Goal: Information Seeking & Learning: Learn about a topic

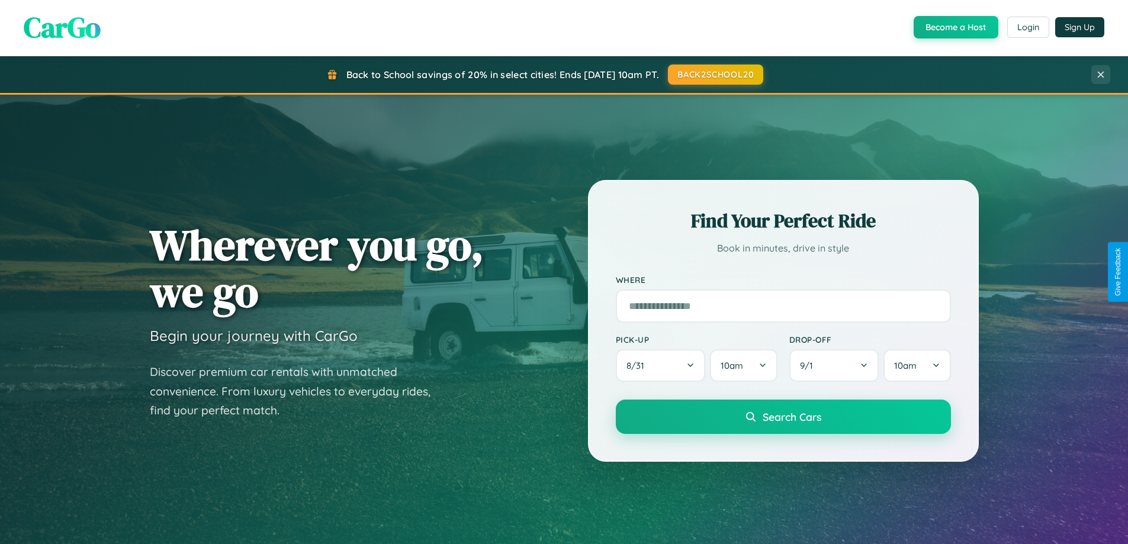
scroll to position [510, 0]
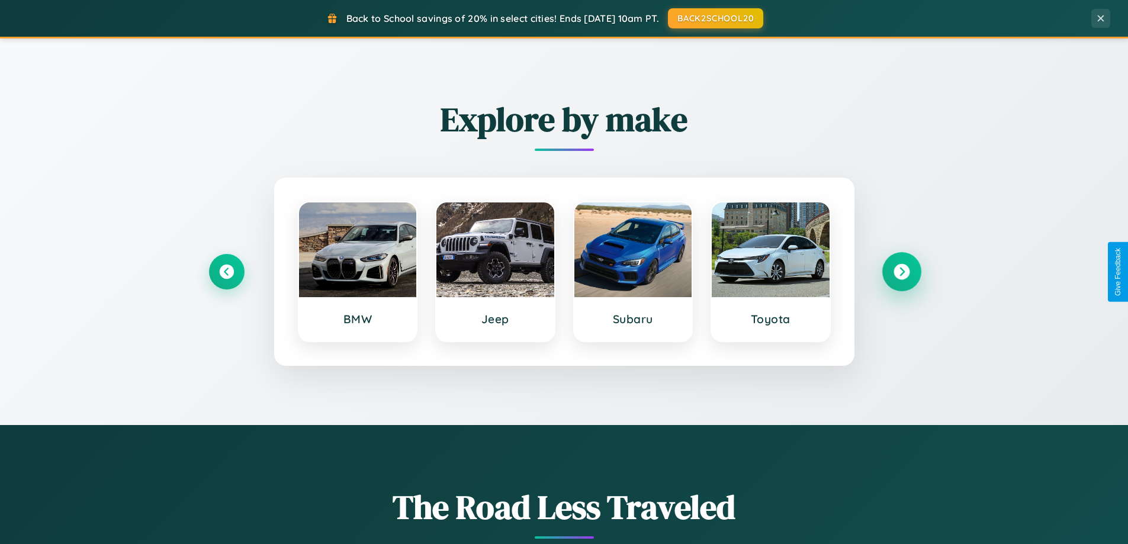
click at [901, 272] on icon at bounding box center [901, 272] width 16 height 16
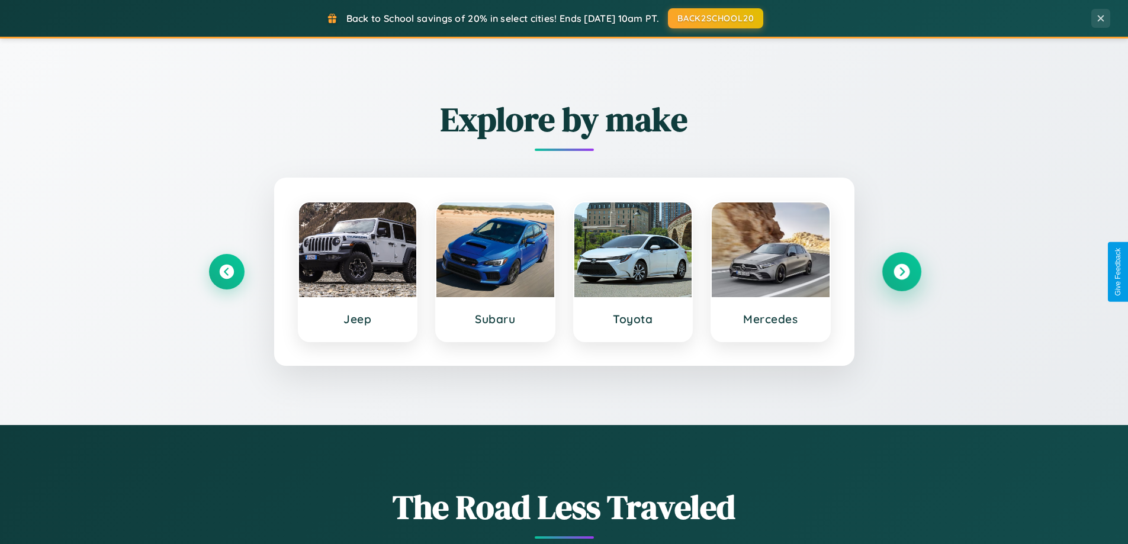
click at [901, 272] on icon at bounding box center [901, 272] width 16 height 16
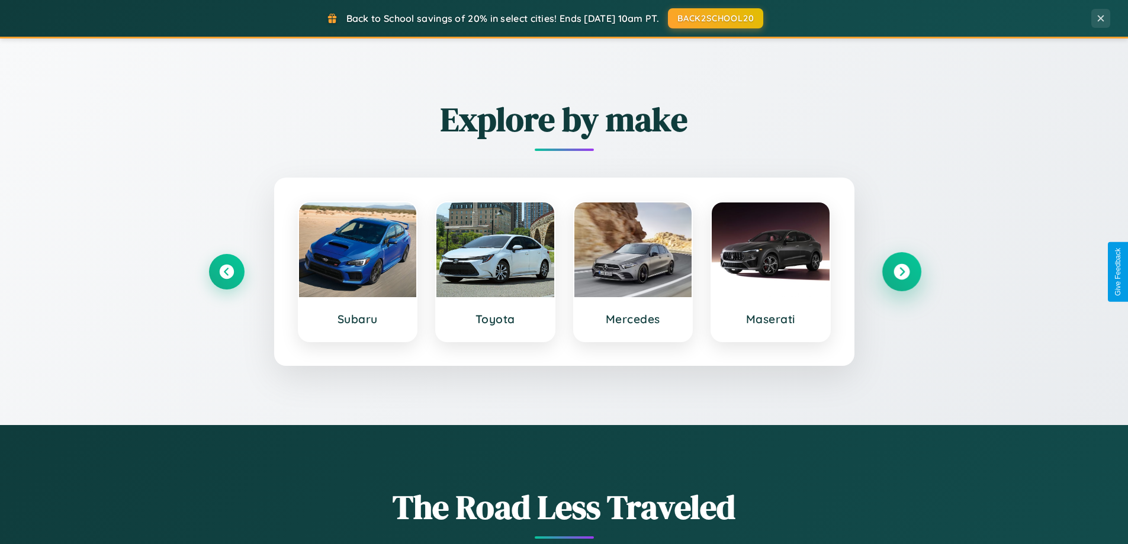
click at [901, 272] on icon at bounding box center [901, 272] width 16 height 16
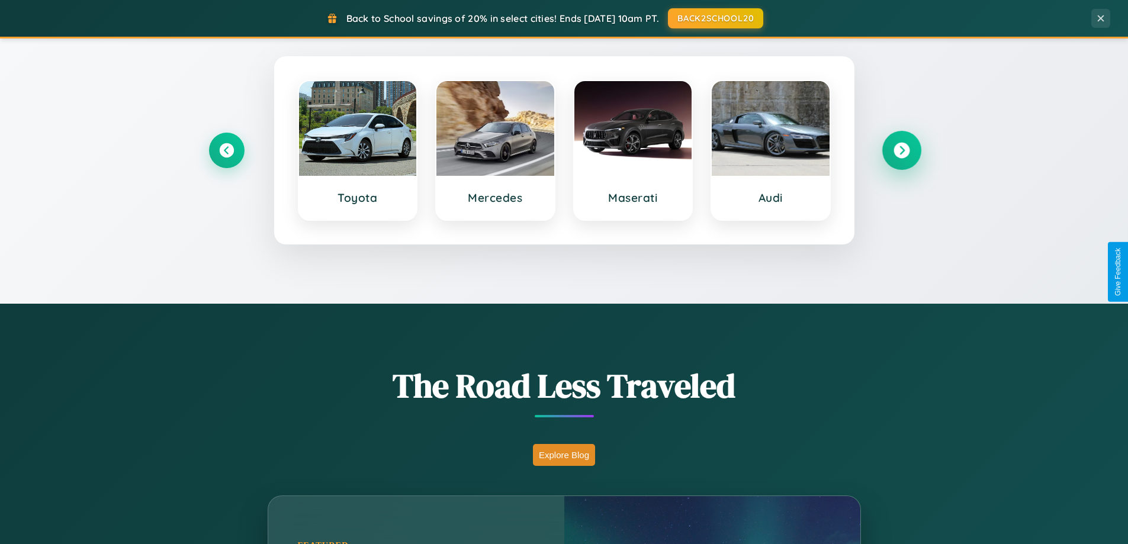
scroll to position [814, 0]
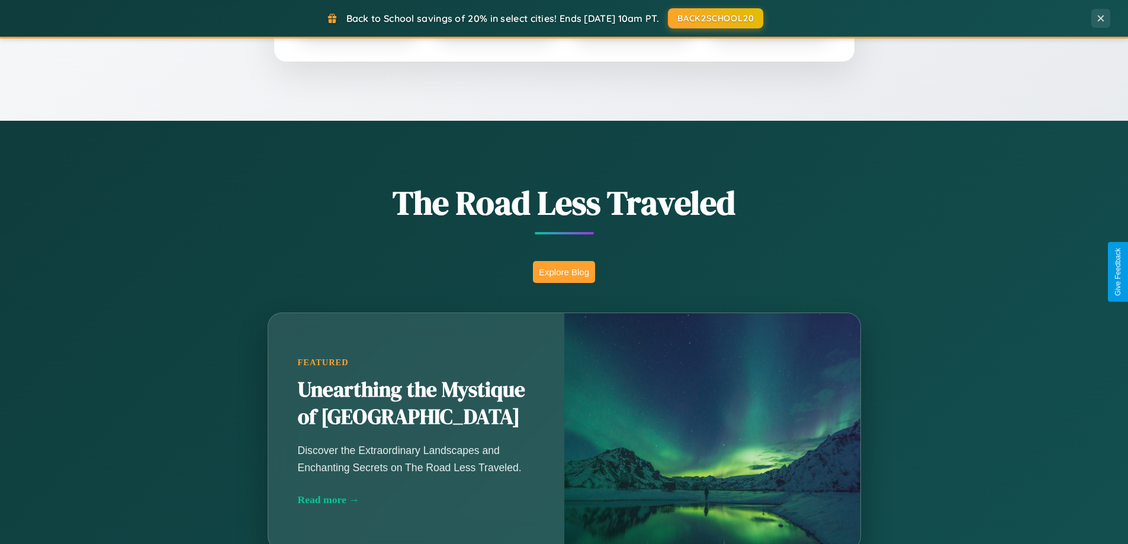
click at [563, 272] on button "Explore Blog" at bounding box center [564, 272] width 62 height 22
